Goal: Use online tool/utility: Utilize a website feature to perform a specific function

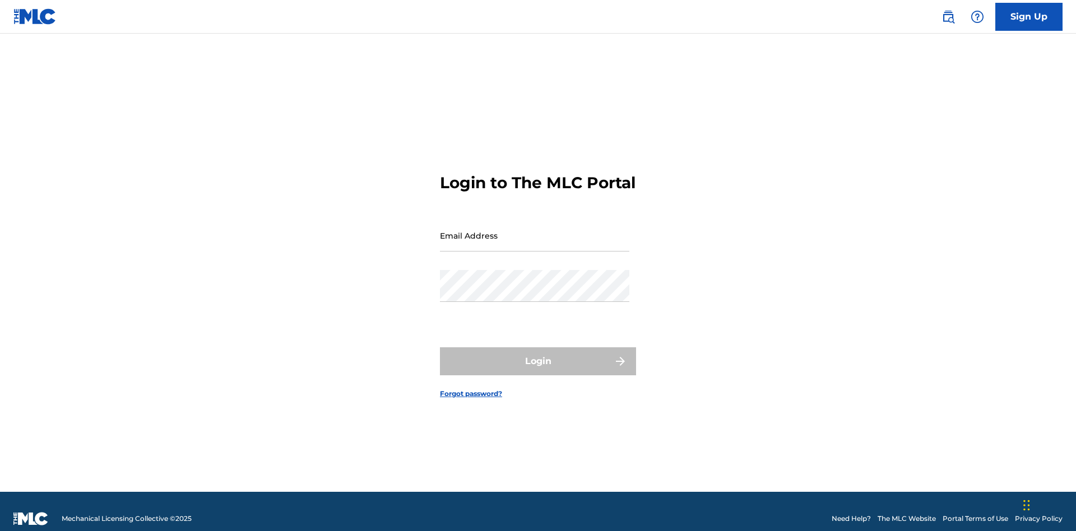
scroll to position [15, 0]
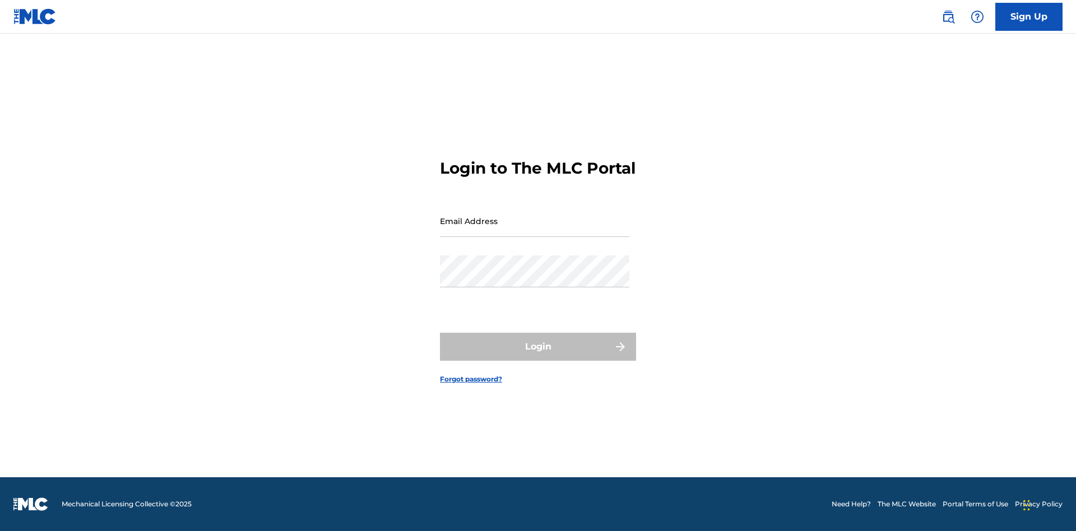
click at [534, 230] on input "Email Address" at bounding box center [534, 221] width 189 height 32
type input "[EMAIL_ADDRESS][DOMAIN_NAME]"
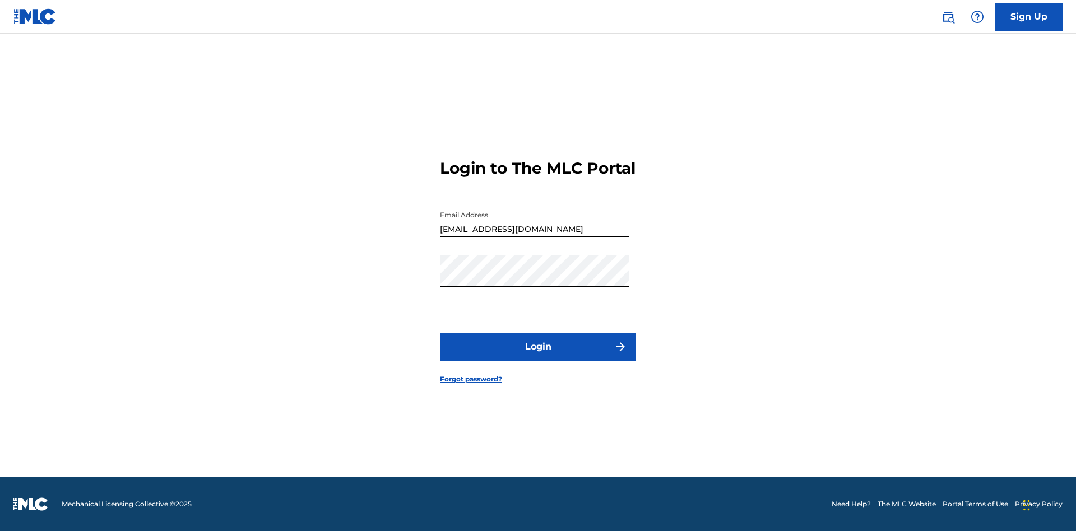
click at [538, 356] on button "Login" at bounding box center [538, 347] width 196 height 28
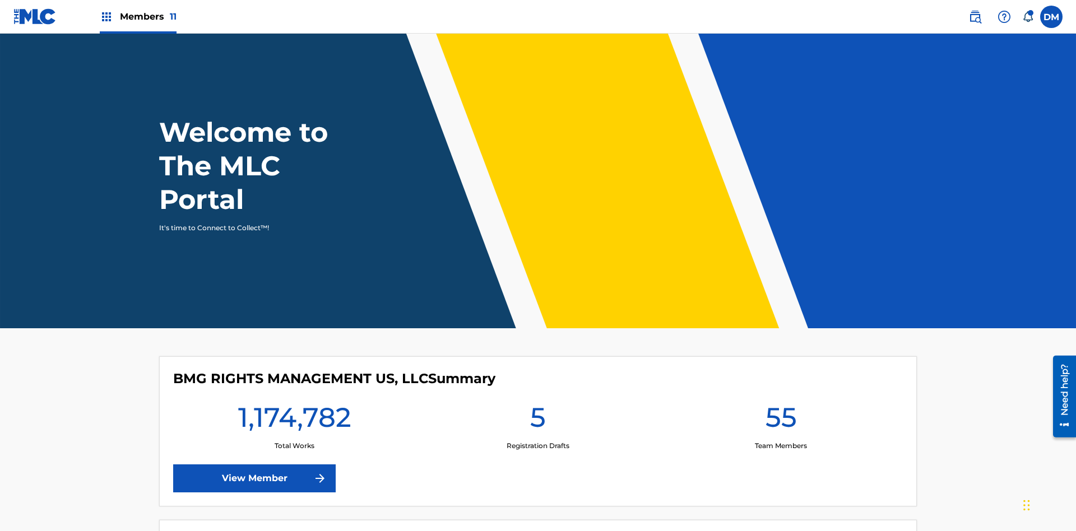
scroll to position [48, 0]
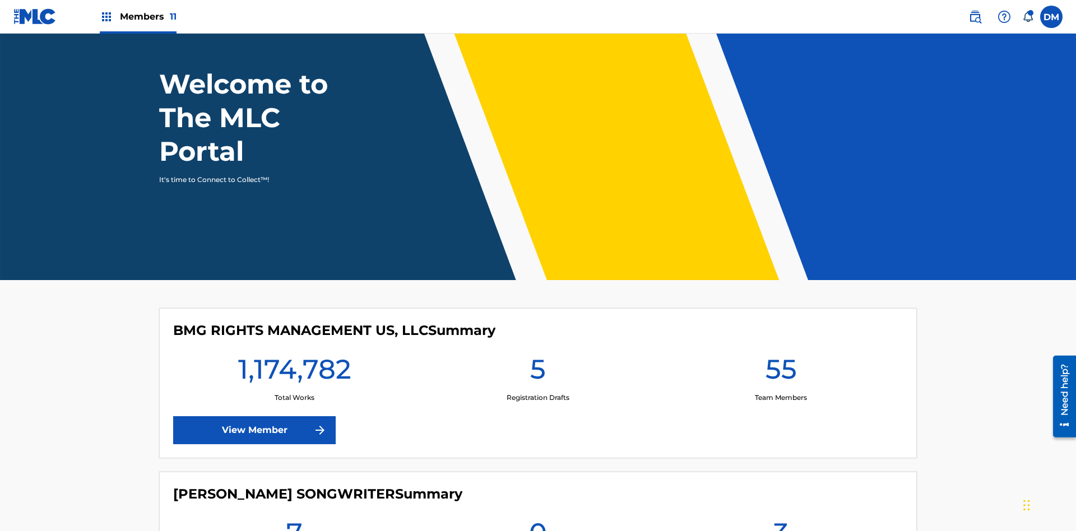
click at [138, 16] on span "Members 11" at bounding box center [148, 16] width 57 height 13
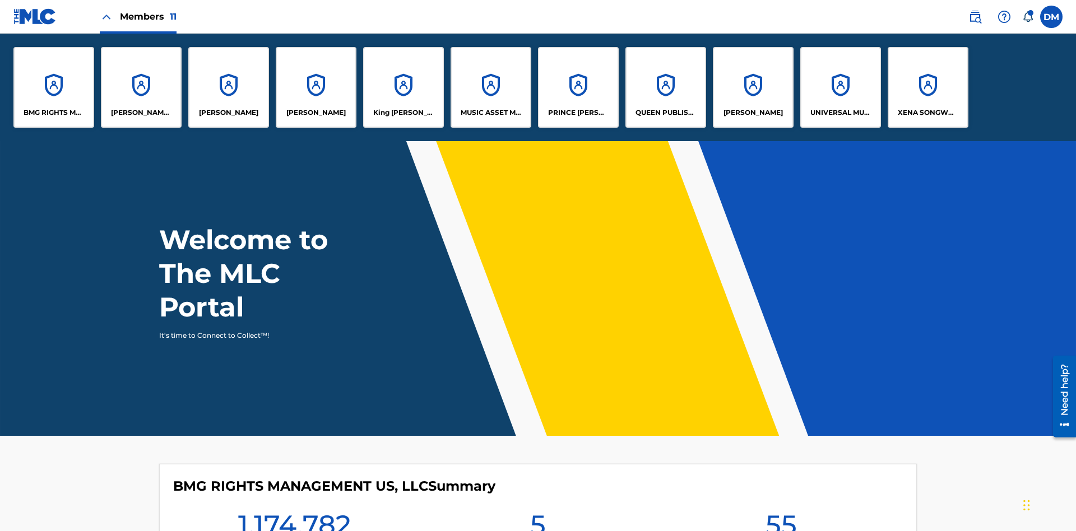
click at [840, 113] on p "UNIVERSAL MUSIC PUB GROUP" at bounding box center [840, 113] width 61 height 10
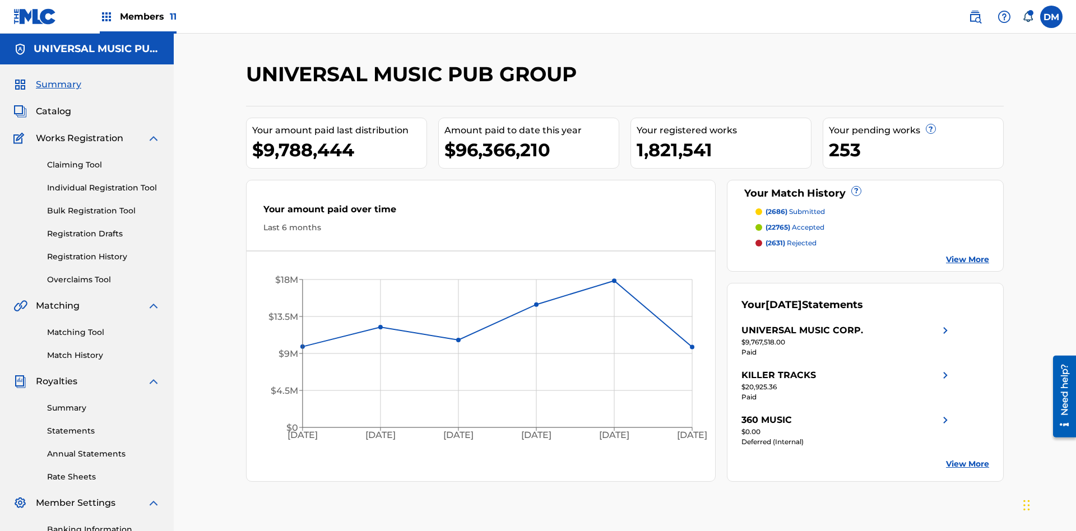
click at [104, 327] on link "Matching Tool" at bounding box center [103, 333] width 113 height 12
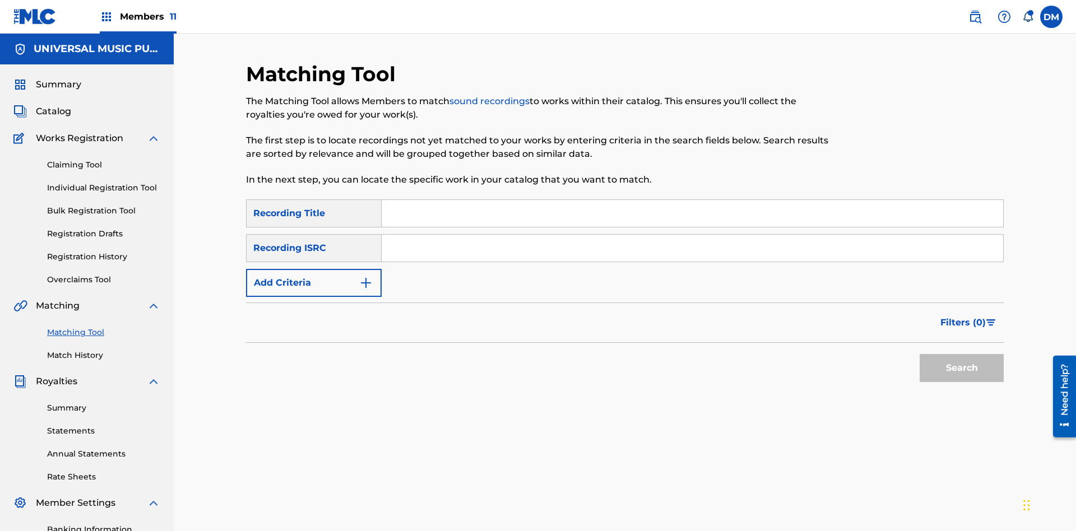
click at [692, 235] on input "Search Form" at bounding box center [691, 248] width 621 height 27
type input "US2AH0500028"
click at [961, 354] on button "Search" at bounding box center [961, 368] width 84 height 28
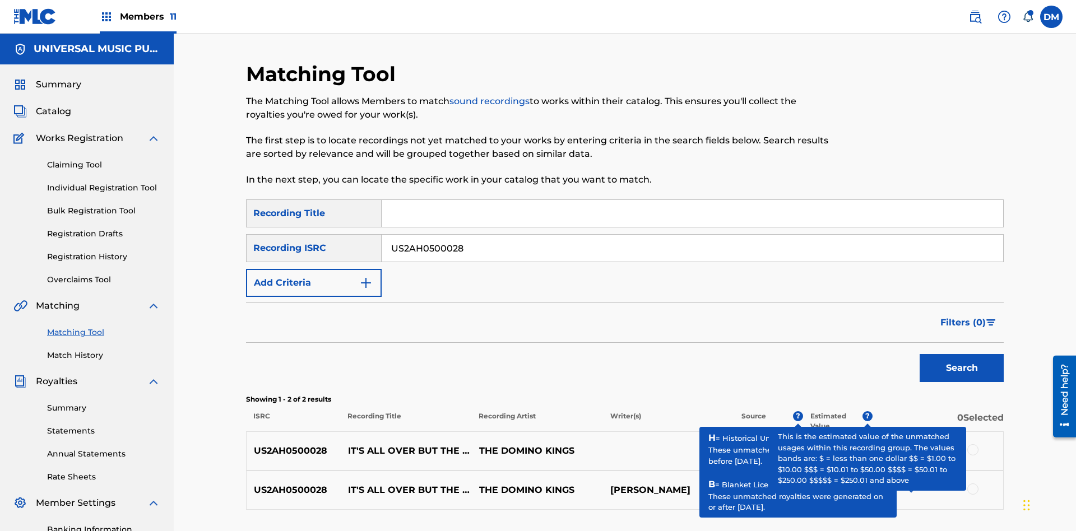
click at [692, 235] on input "US2AH0500028" at bounding box center [691, 248] width 621 height 27
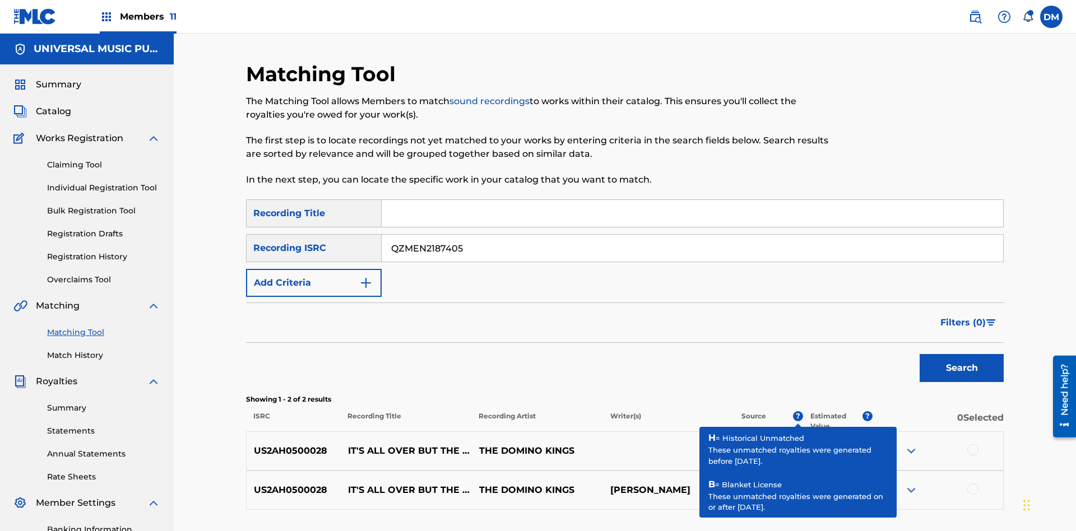
type input "QZMEN2187405"
click at [961, 354] on button "Search" at bounding box center [961, 368] width 84 height 28
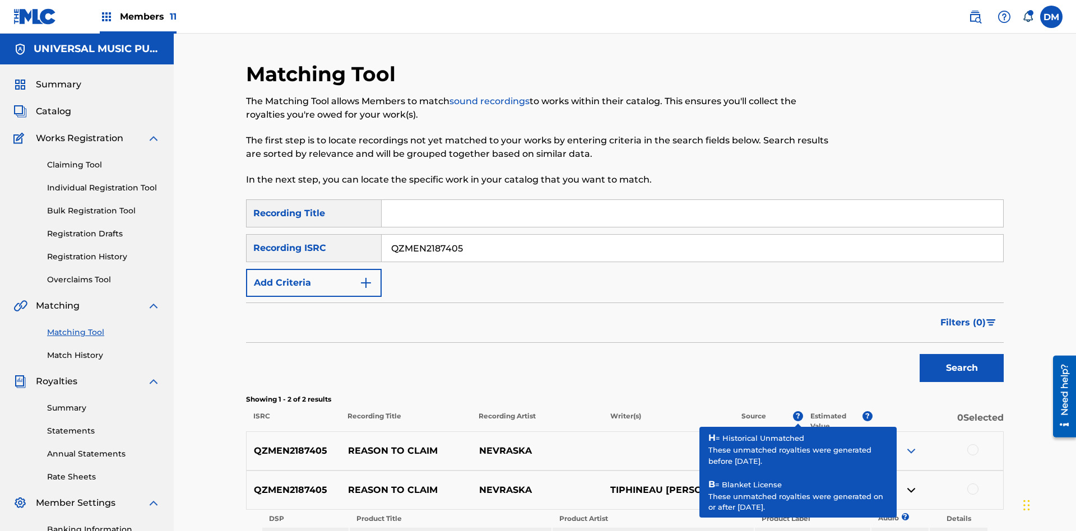
click at [899, 530] on link "Listen" at bounding box center [900, 535] width 20 height 8
click at [958, 530] on link "View" at bounding box center [958, 535] width 17 height 8
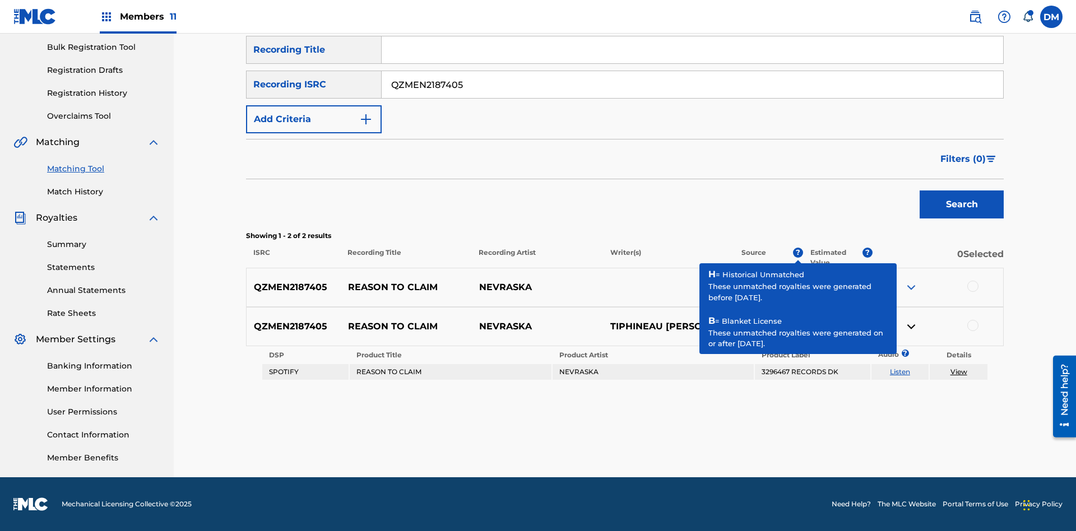
click at [104, 192] on link "Match History" at bounding box center [103, 192] width 113 height 12
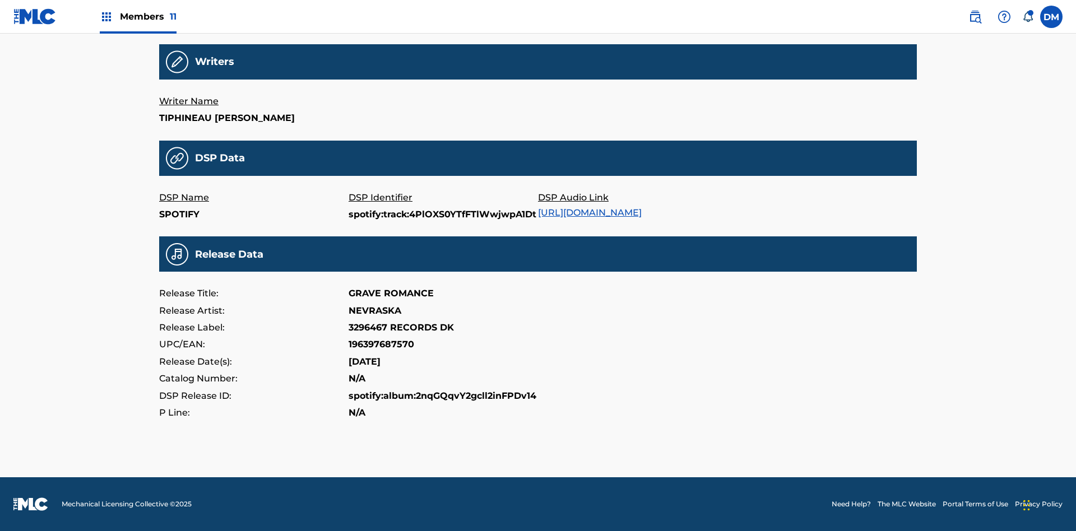
scroll to position [269, 0]
